Goal: Information Seeking & Learning: Check status

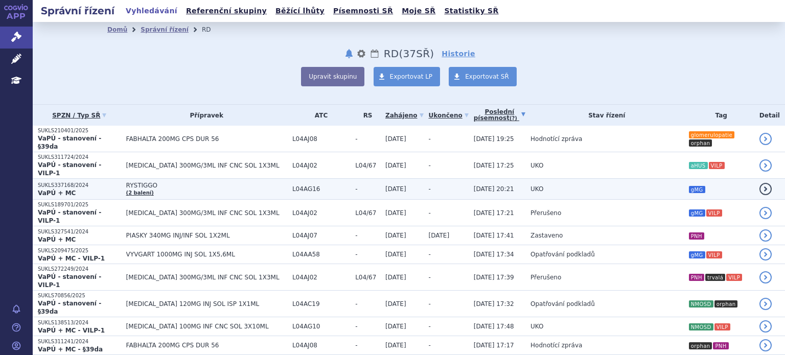
click at [525, 179] on td "UKO" at bounding box center [604, 189] width 158 height 21
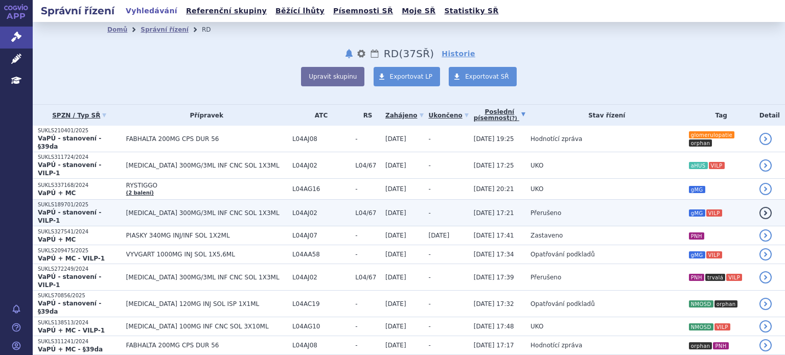
click at [474, 210] on span "[DATE] 17:21" at bounding box center [494, 213] width 40 height 7
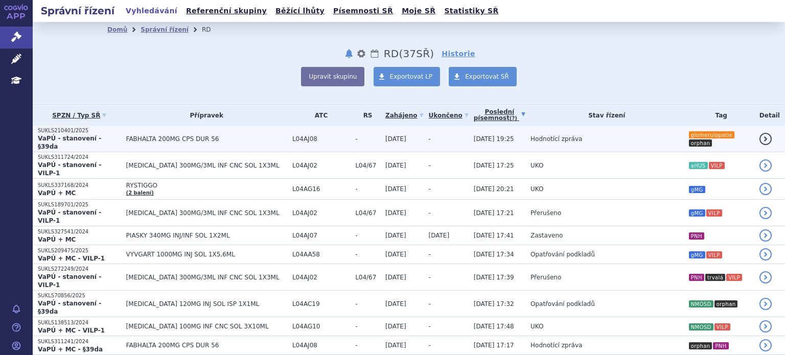
click at [533, 136] on span "Hodnotící zpráva" at bounding box center [557, 138] width 52 height 7
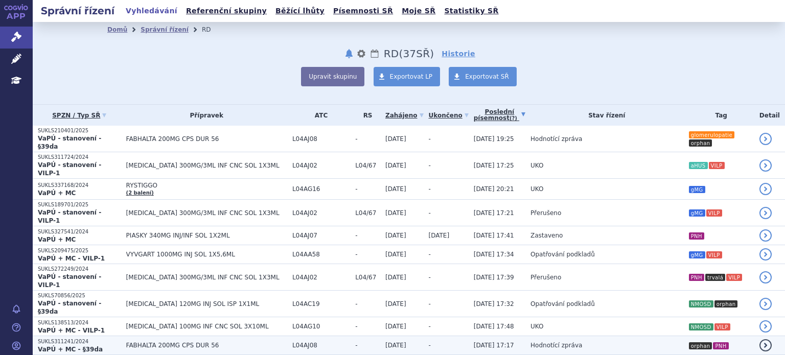
click at [166, 342] on span "FABHALTA 200MG CPS DUR 56" at bounding box center [206, 345] width 161 height 7
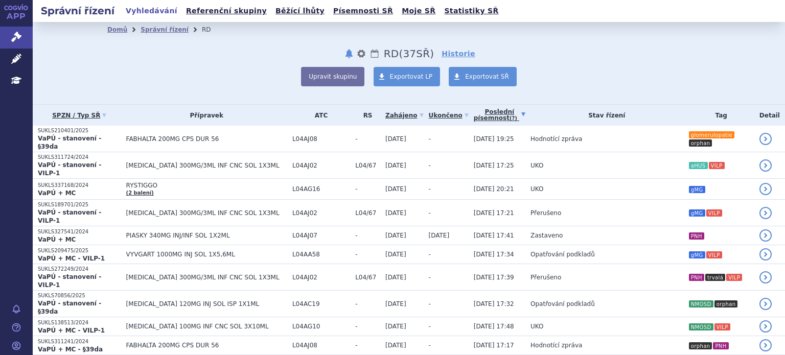
click at [474, 118] on link "Poslední písemnost (?)" at bounding box center [500, 115] width 52 height 21
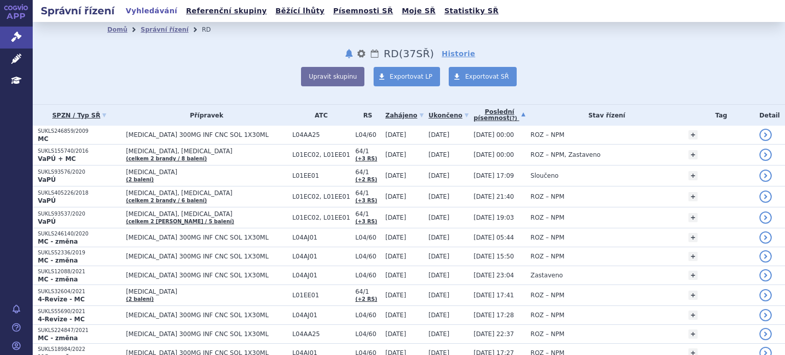
click at [521, 114] on icon at bounding box center [523, 114] width 4 height 4
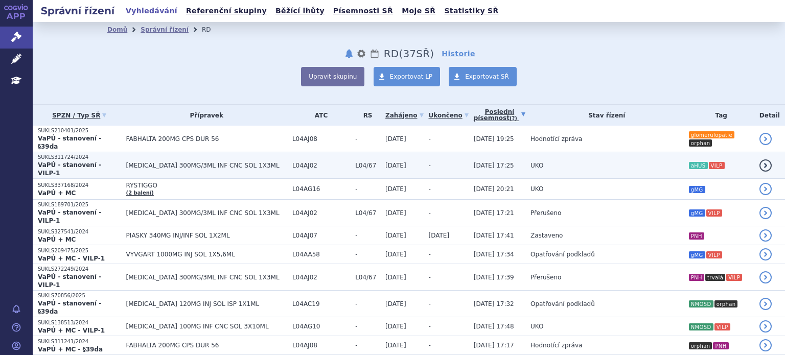
click at [529, 154] on td "UKO" at bounding box center [604, 165] width 158 height 27
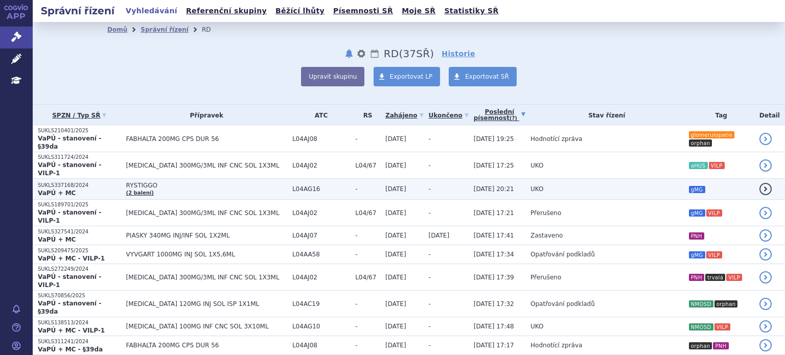
click at [475, 186] on span "[DATE] 20:21" at bounding box center [494, 189] width 40 height 7
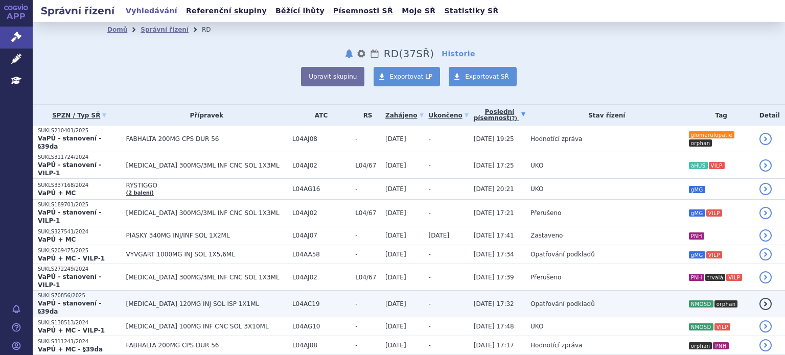
click at [198, 301] on span "[MEDICAL_DATA] 120MG INJ SOL ISP 1X1ML" at bounding box center [206, 304] width 161 height 7
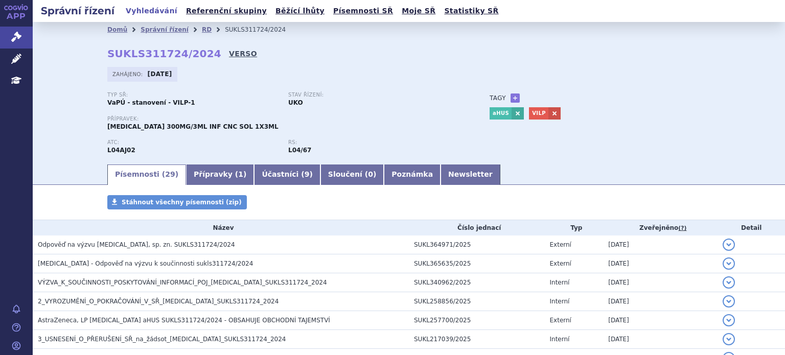
click at [229, 53] on link "VERSO" at bounding box center [243, 54] width 28 height 10
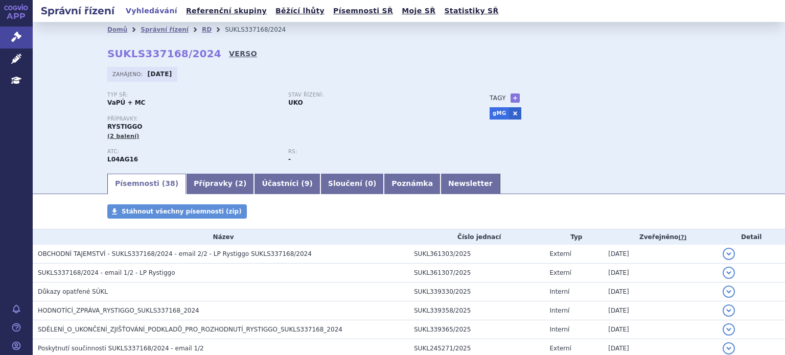
click at [229, 51] on link "VERSO" at bounding box center [243, 54] width 28 height 10
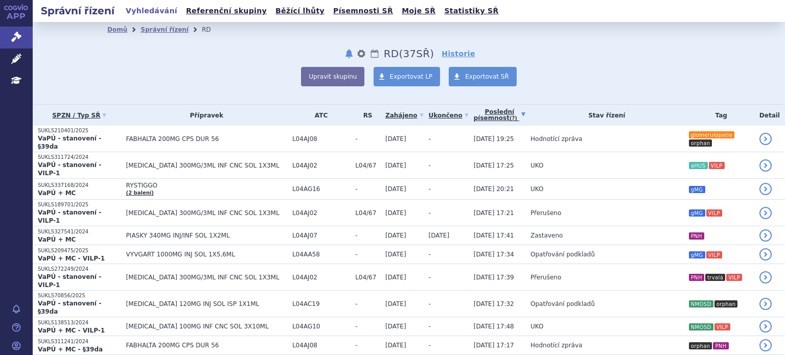
scroll to position [102, 0]
